Goal: Task Accomplishment & Management: Manage account settings

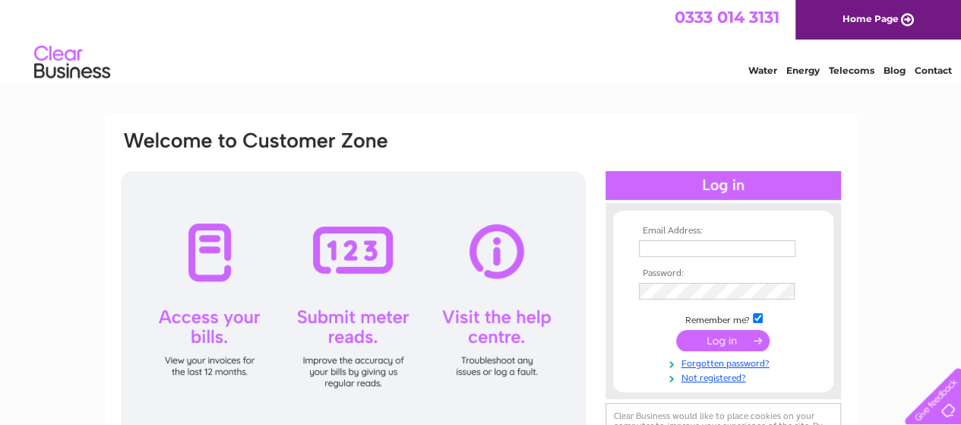
type input "rockandbirdshop@gmail.com"
click at [724, 344] on input "submit" at bounding box center [722, 340] width 93 height 21
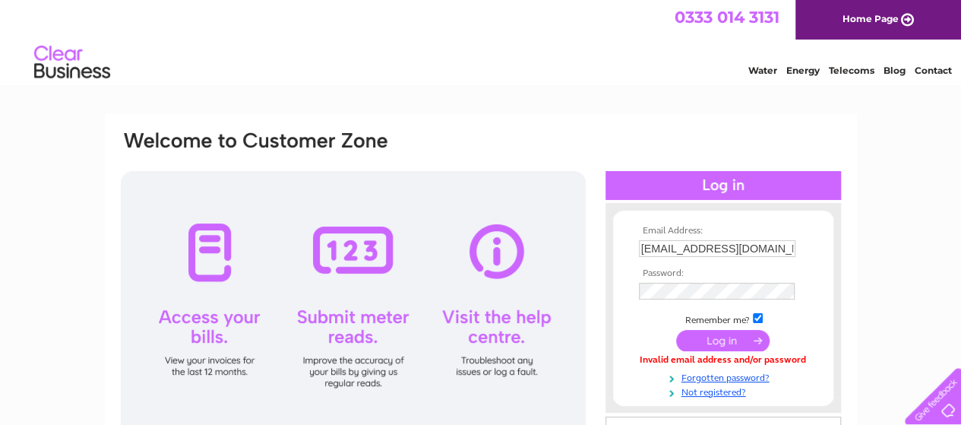
click at [805, 293] on td at bounding box center [723, 291] width 176 height 25
click at [686, 376] on link "Forgotten password?" at bounding box center [725, 376] width 172 height 14
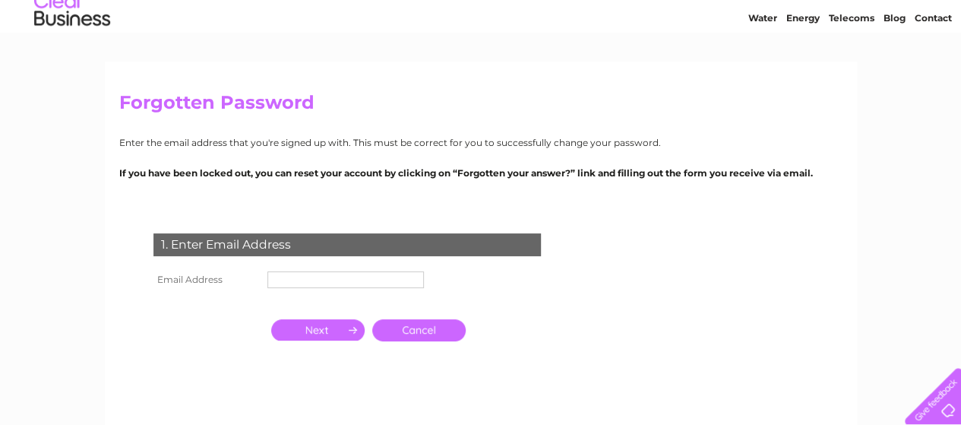
scroll to position [76, 0]
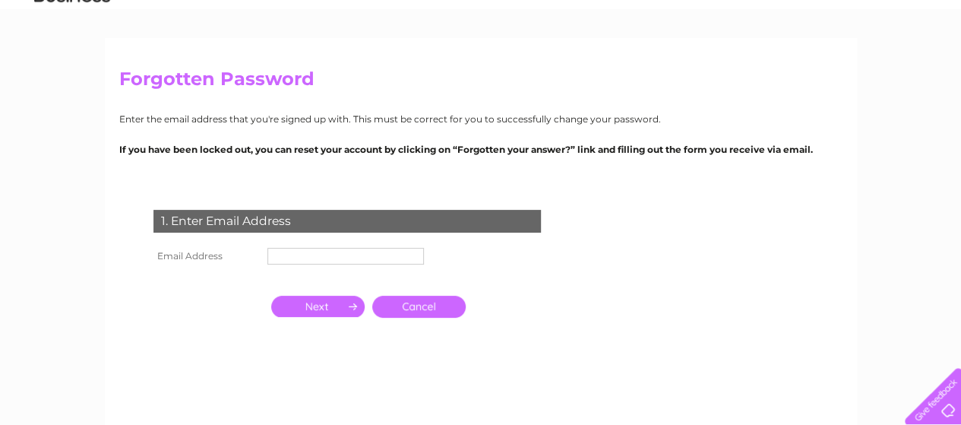
click at [321, 256] on input "text" at bounding box center [345, 256] width 156 height 17
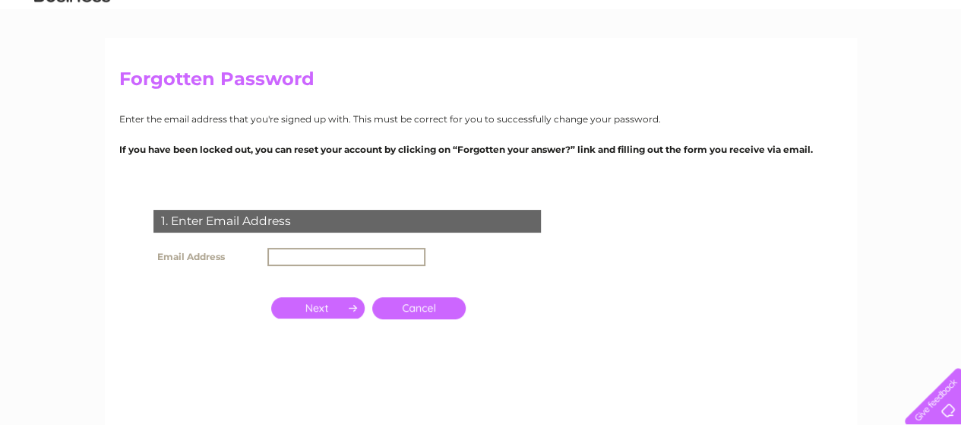
type input "[EMAIL_ADDRESS][DOMAIN_NAME]"
click at [333, 304] on input "button" at bounding box center [317, 307] width 93 height 21
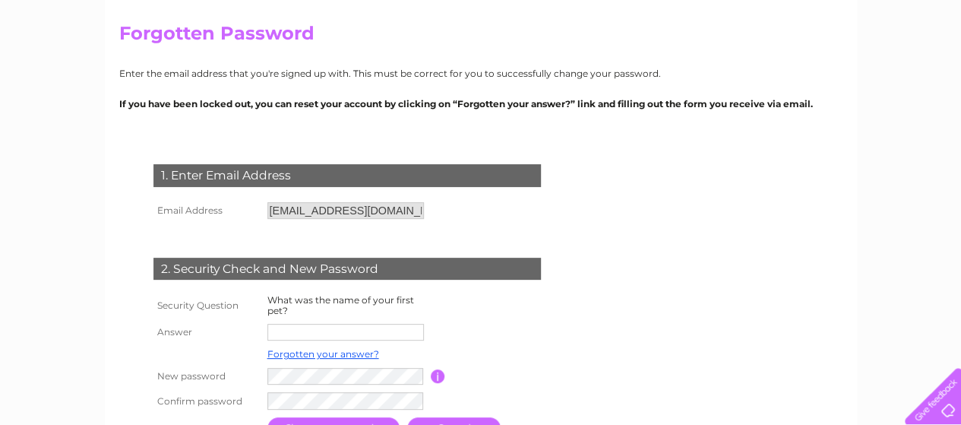
scroll to position [152, 0]
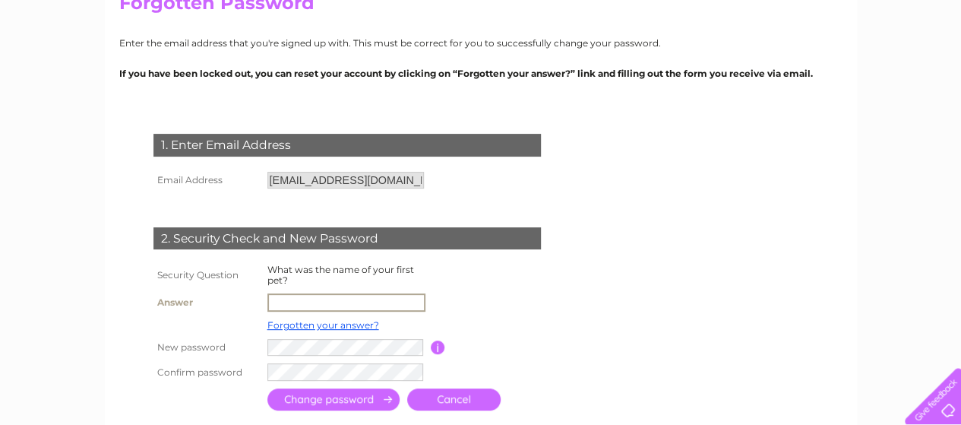
click at [289, 300] on input "text" at bounding box center [346, 302] width 158 height 18
type input "Sookie"
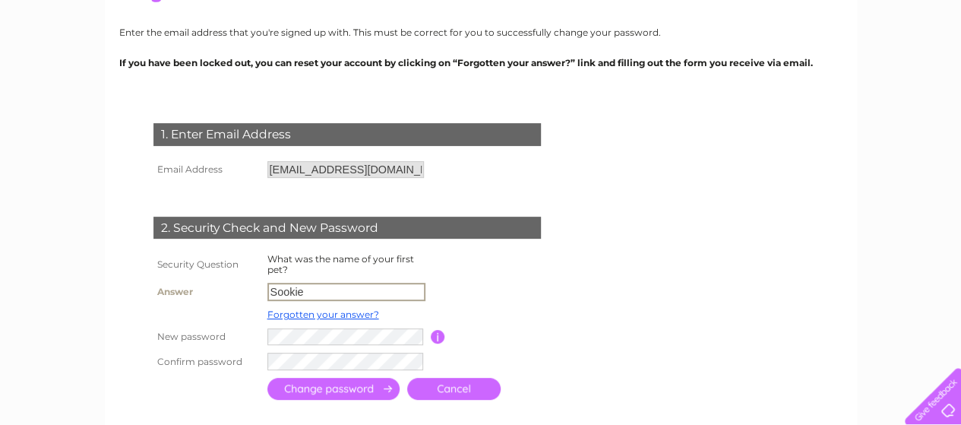
scroll to position [228, 0]
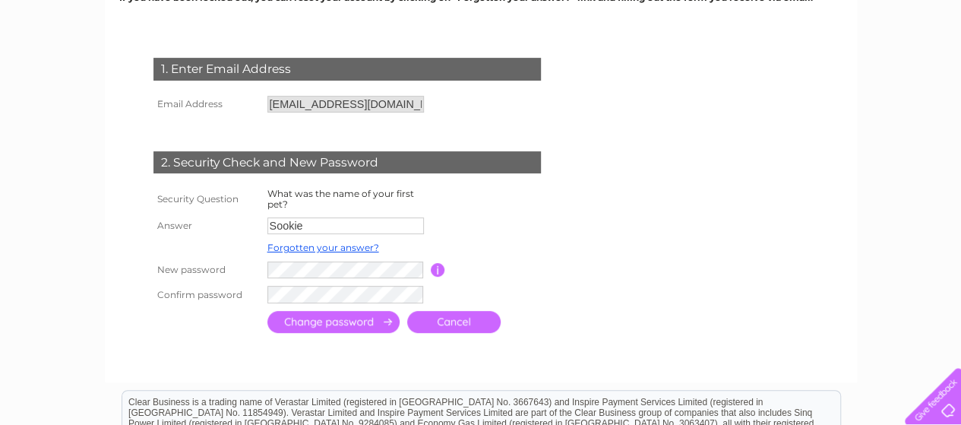
click at [439, 273] on input "button" at bounding box center [438, 270] width 14 height 14
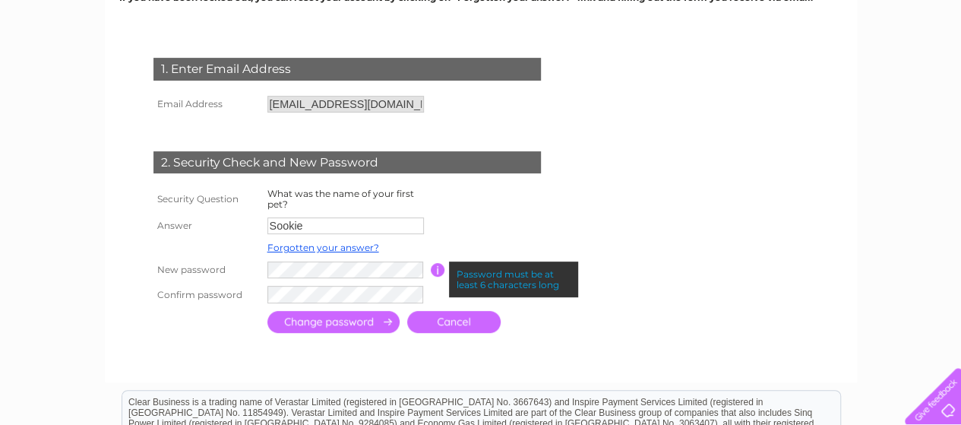
click at [437, 269] on input "button" at bounding box center [438, 270] width 14 height 14
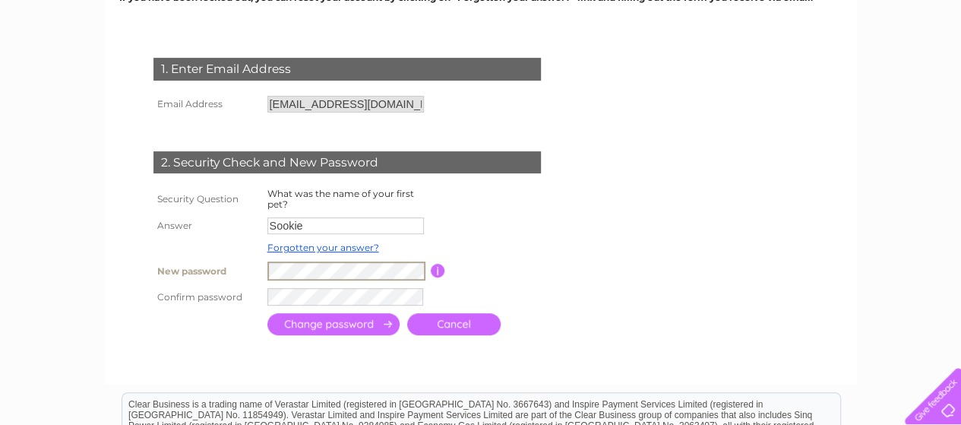
click at [237, 273] on tr "New password Password must be at least 6 characters long" at bounding box center [365, 270] width 431 height 27
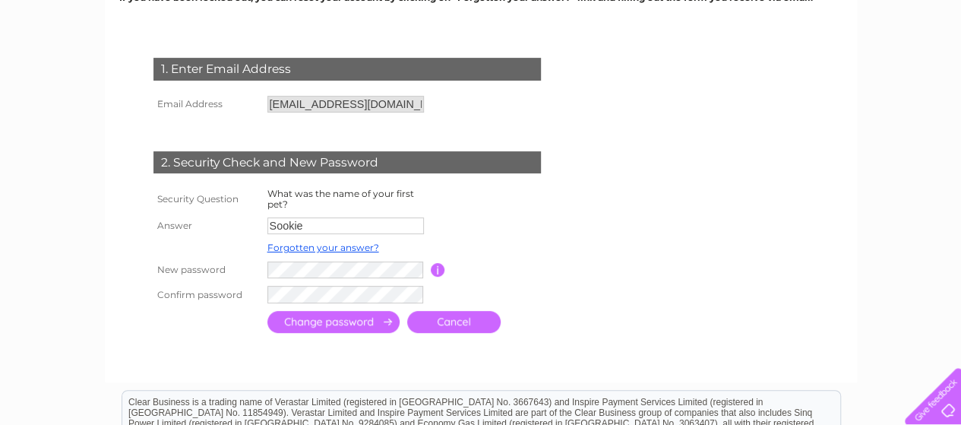
click at [559, 262] on td "Password must be at least 6 characters long" at bounding box center [506, 269] width 122 height 25
click at [345, 326] on input "submit" at bounding box center [333, 322] width 132 height 22
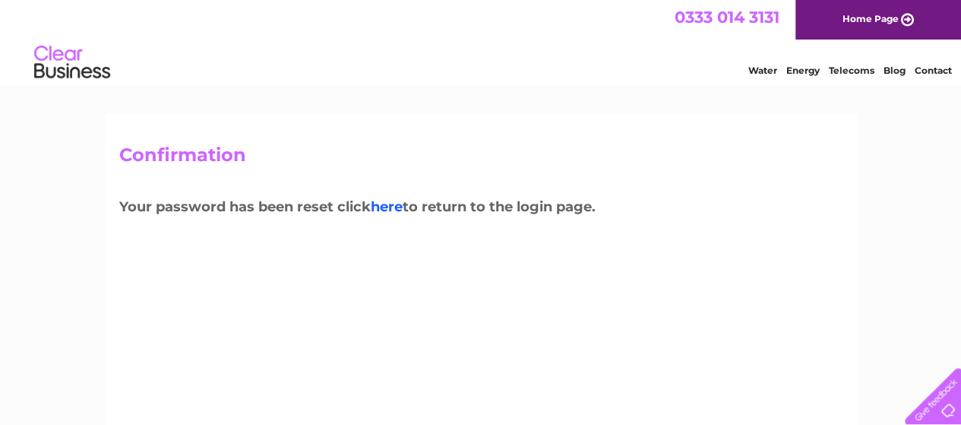
click at [387, 207] on link "here" at bounding box center [387, 206] width 32 height 17
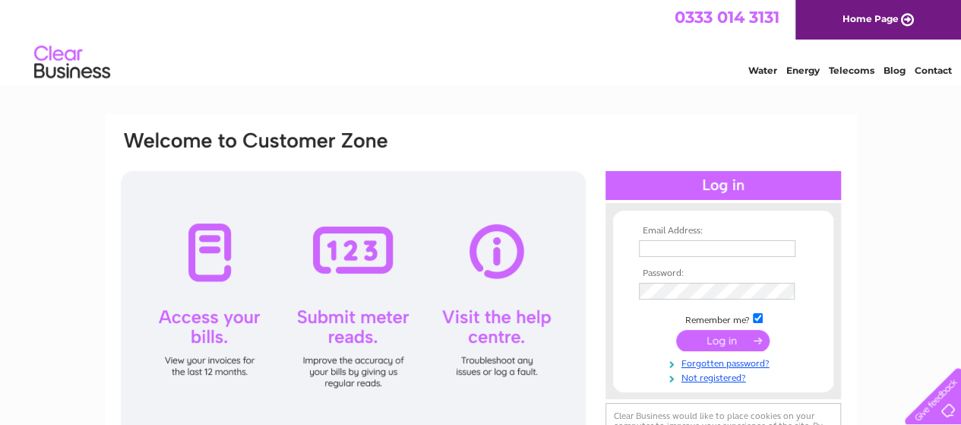
type input "[EMAIL_ADDRESS][DOMAIN_NAME]"
click at [688, 333] on input "submit" at bounding box center [722, 340] width 93 height 21
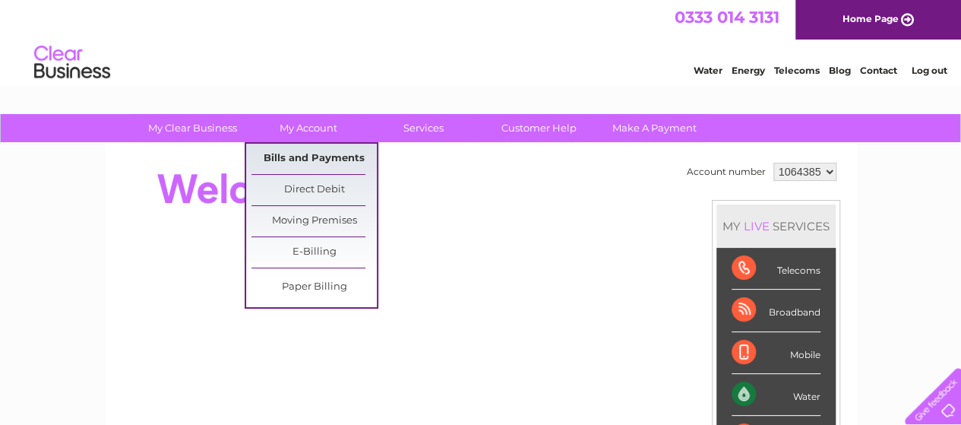
click at [327, 160] on link "Bills and Payments" at bounding box center [313, 159] width 125 height 30
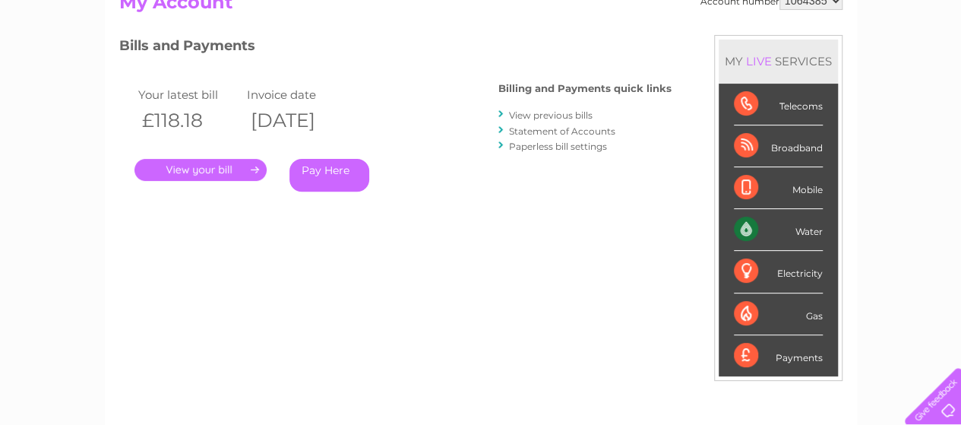
scroll to position [152, 0]
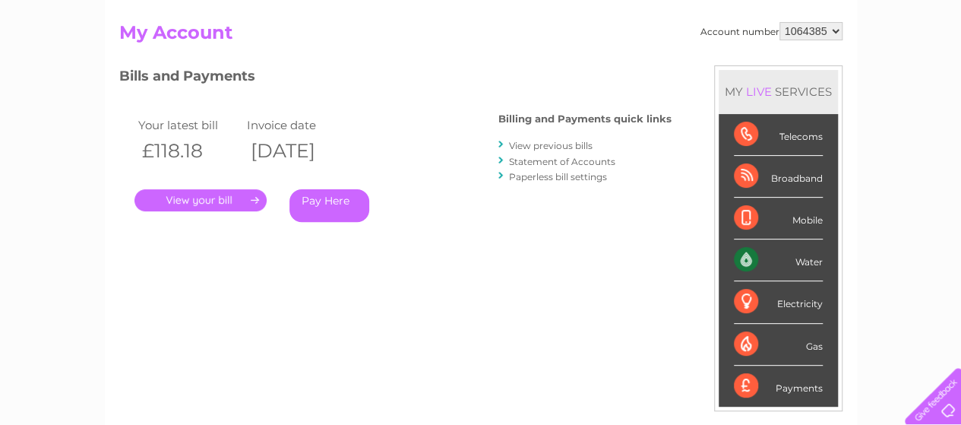
click at [546, 147] on link "View previous bills" at bounding box center [551, 145] width 84 height 11
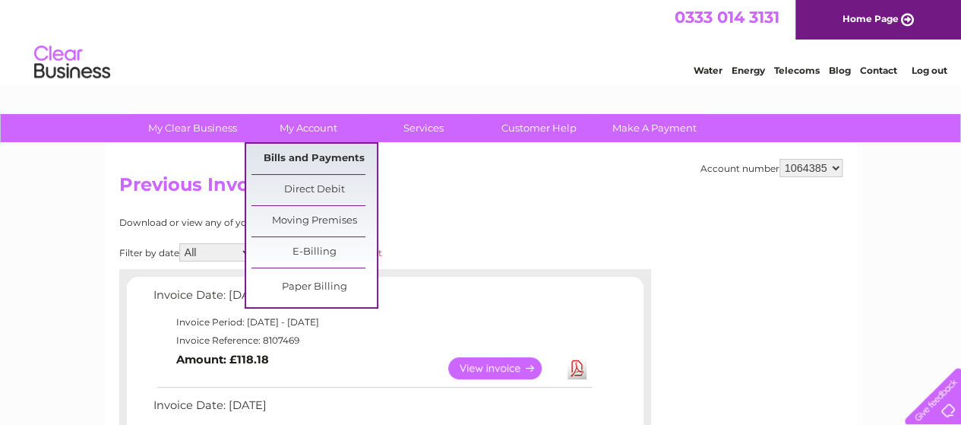
click at [348, 165] on link "Bills and Payments" at bounding box center [313, 159] width 125 height 30
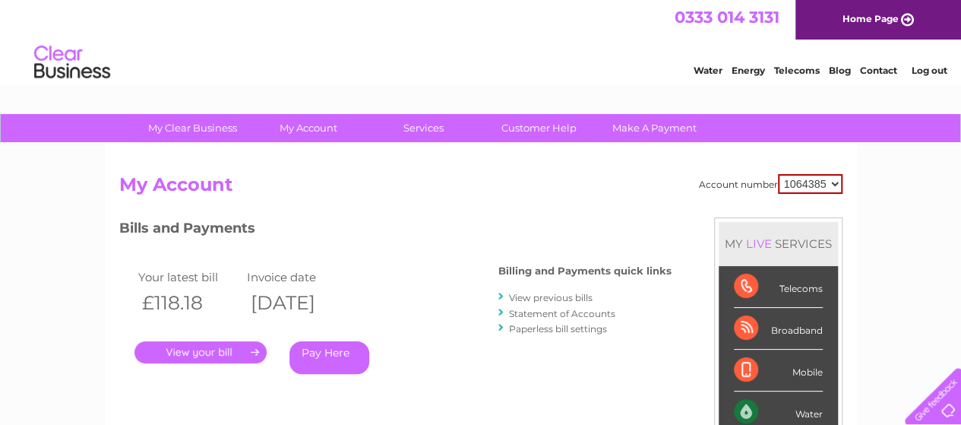
scroll to position [76, 0]
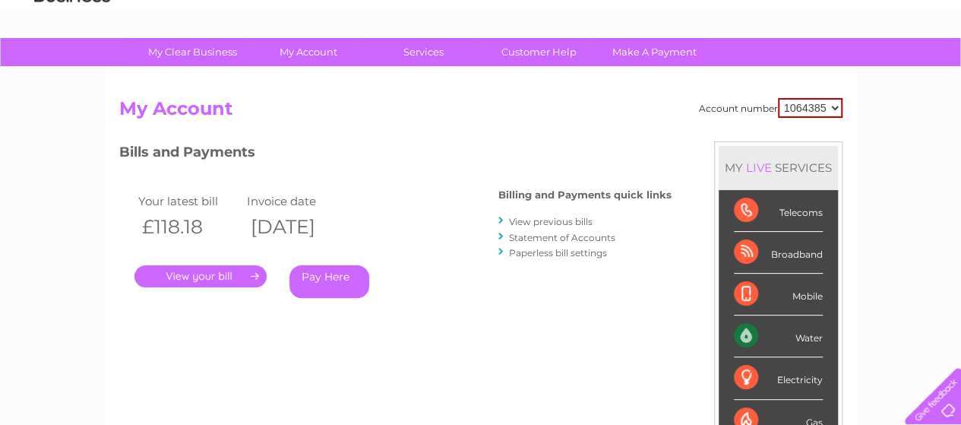
click at [523, 236] on link "Statement of Accounts" at bounding box center [562, 237] width 106 height 11
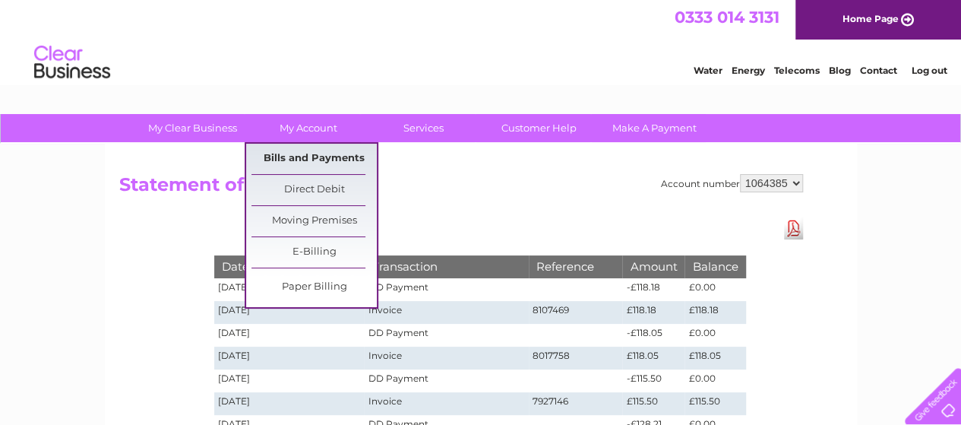
click at [307, 166] on link "Bills and Payments" at bounding box center [313, 159] width 125 height 30
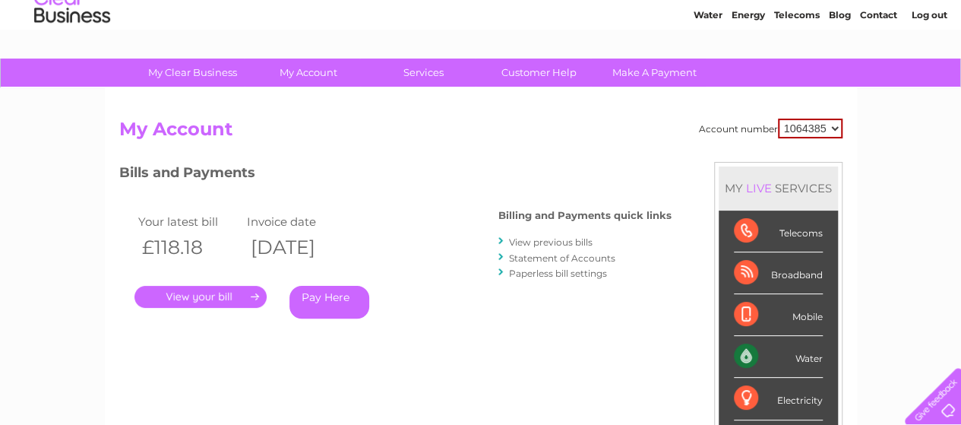
scroll to position [76, 0]
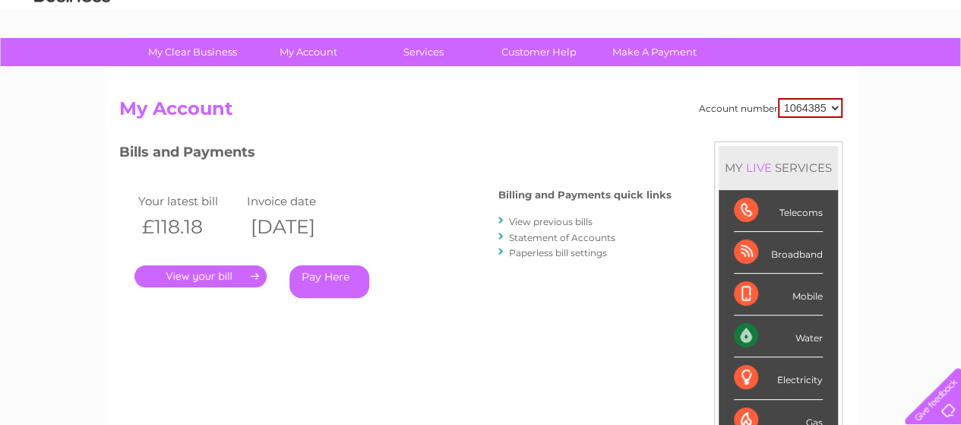
click at [519, 220] on link "View previous bills" at bounding box center [551, 221] width 84 height 11
